Goal: Task Accomplishment & Management: Manage account settings

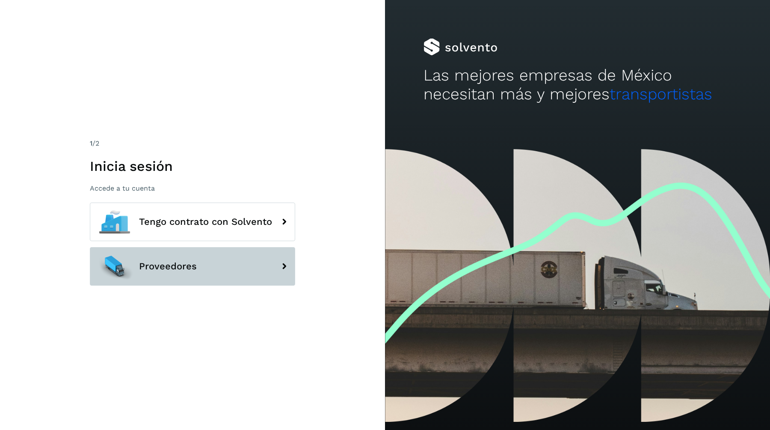
click at [186, 280] on button "Proveedores" at bounding box center [192, 266] width 205 height 39
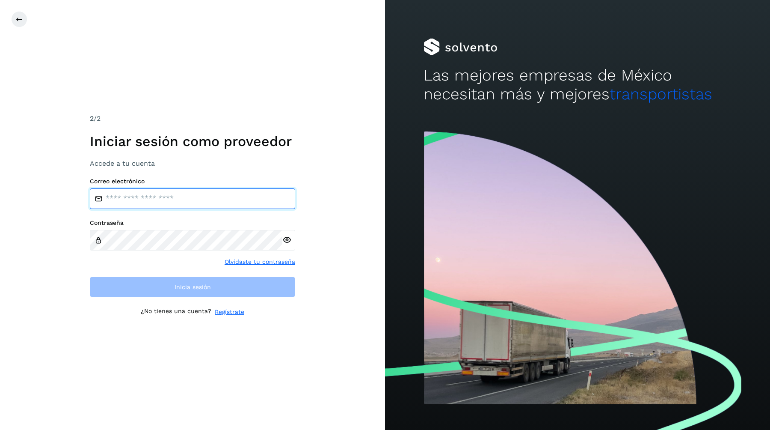
type input "**********"
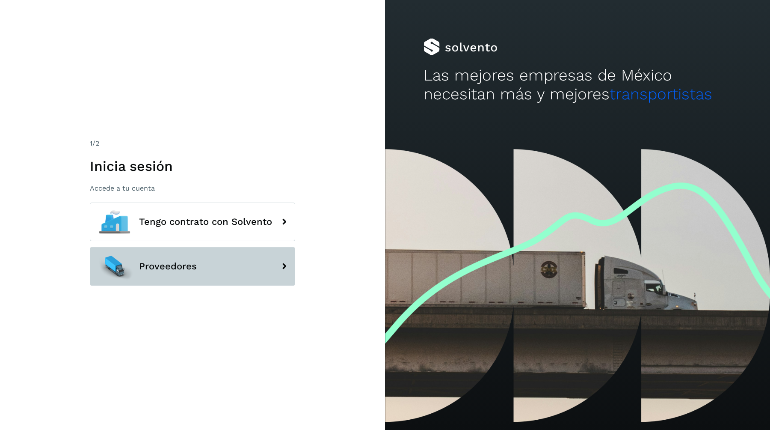
click at [187, 262] on span "Proveedores" at bounding box center [168, 266] width 58 height 10
